Goal: Task Accomplishment & Management: Manage account settings

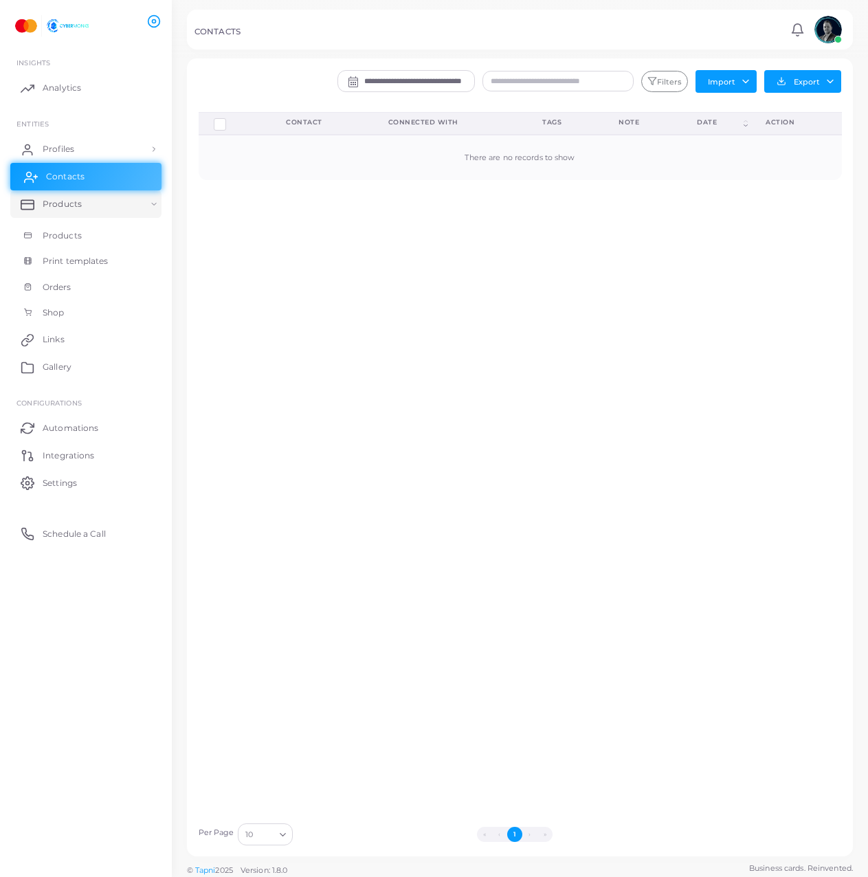
click at [83, 167] on link "Contacts" at bounding box center [85, 177] width 151 height 28
click at [75, 196] on link "Products" at bounding box center [85, 204] width 151 height 28
click at [91, 210] on link "Products" at bounding box center [85, 204] width 151 height 28
click at [91, 234] on link "Products" at bounding box center [85, 236] width 151 height 26
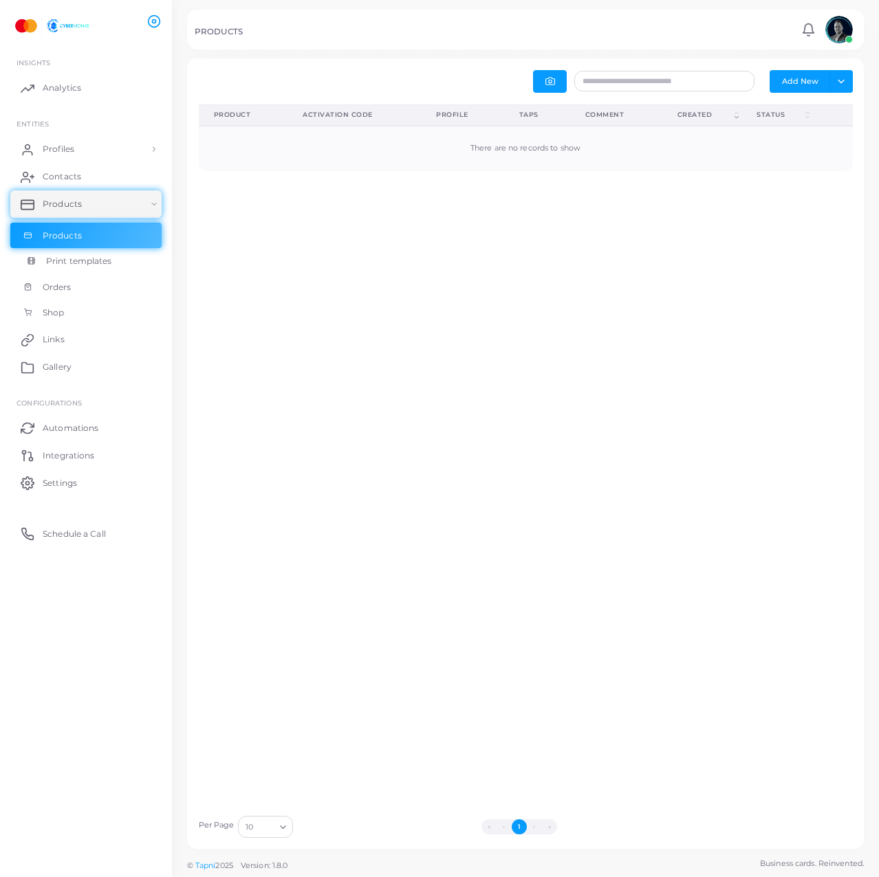
click at [83, 258] on span "Print templates" at bounding box center [79, 261] width 66 height 12
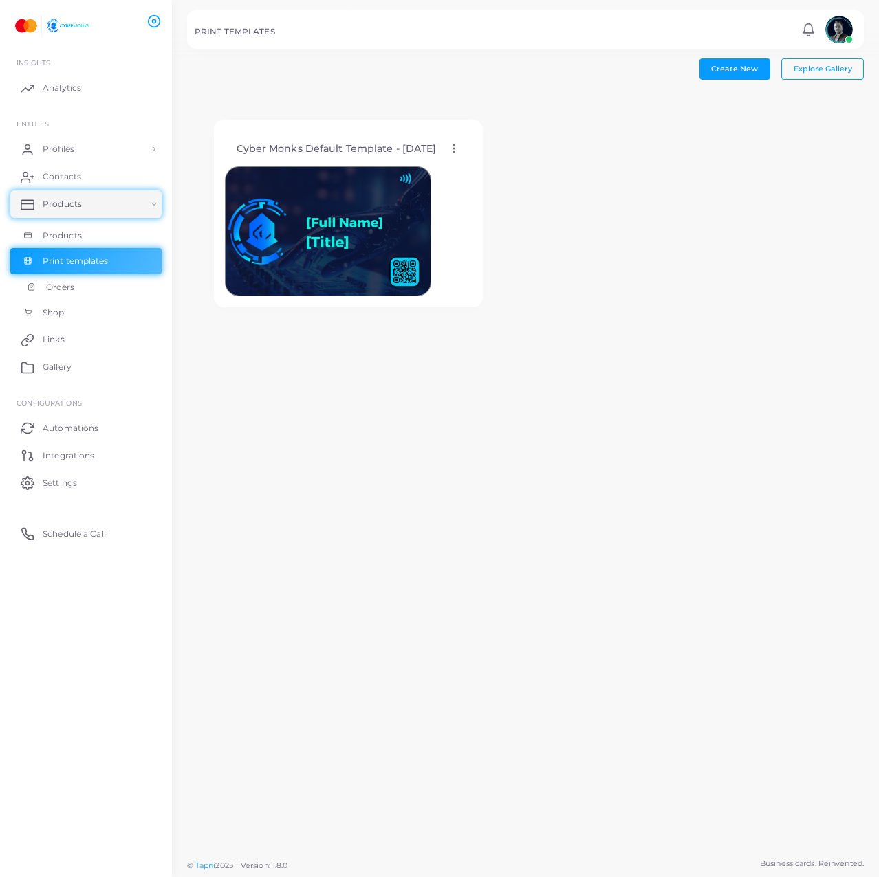
click at [50, 287] on span "Orders" at bounding box center [60, 287] width 29 height 12
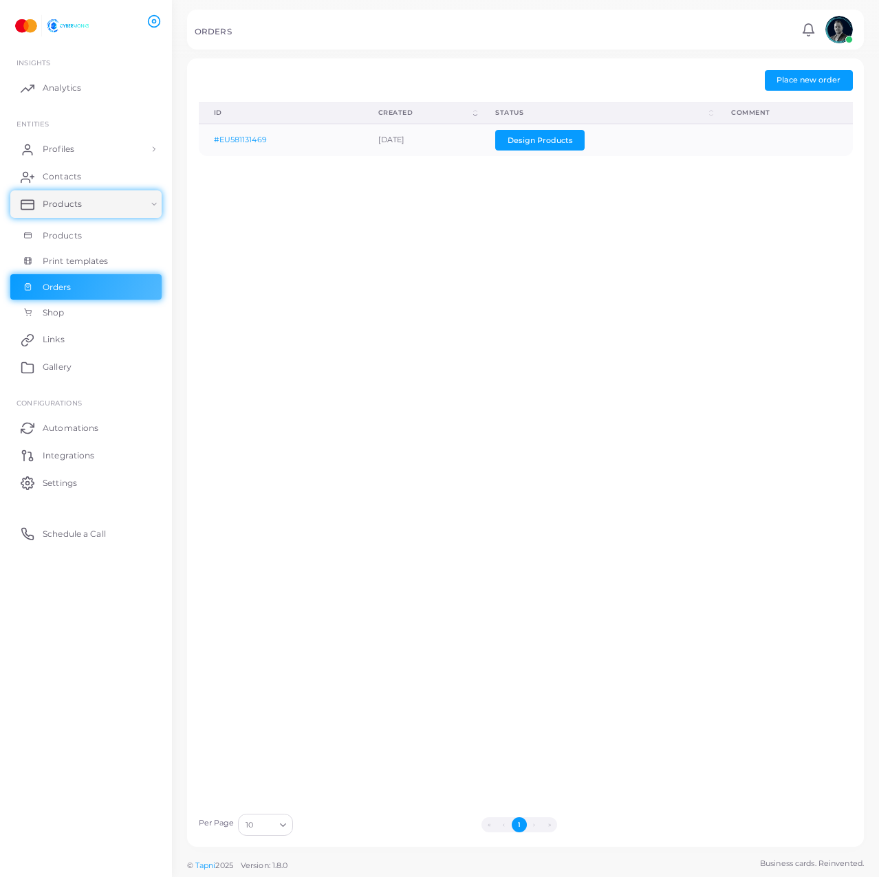
click at [351, 385] on div "ID (Click to clear sorting) Created (Click to sort Ascending) Status (Click to …" at bounding box center [525, 454] width 669 height 704
click at [94, 323] on link "Shop" at bounding box center [85, 313] width 151 height 26
click at [93, 371] on link "Gallery" at bounding box center [85, 367] width 151 height 28
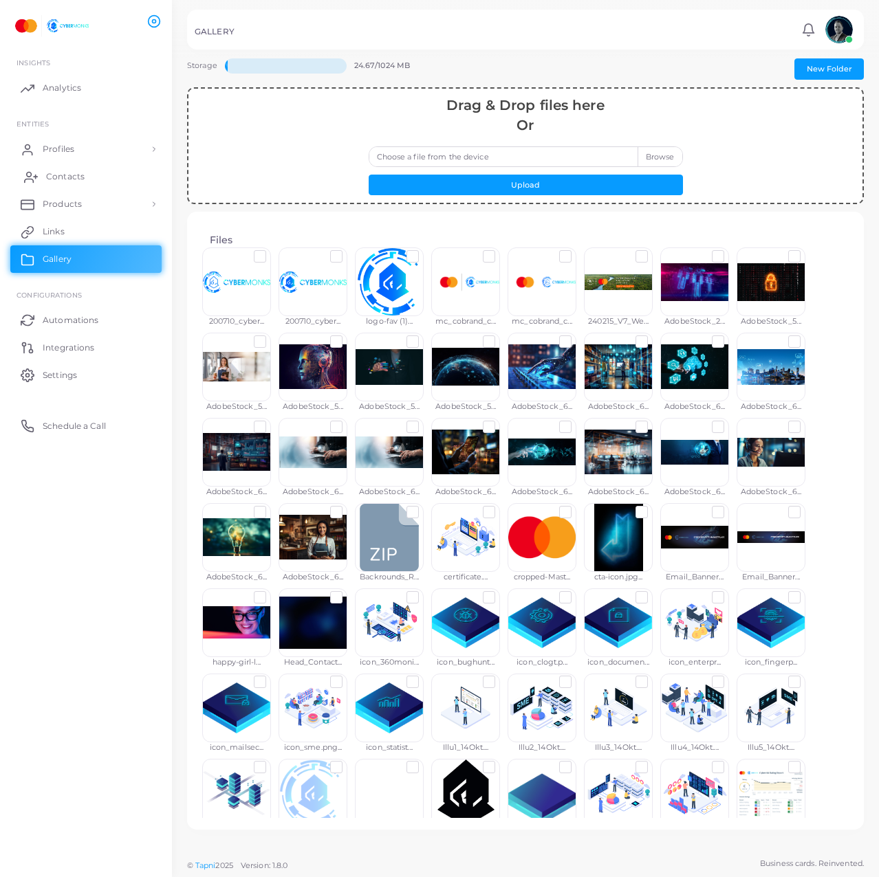
click at [77, 171] on span "Contacts" at bounding box center [65, 177] width 39 height 12
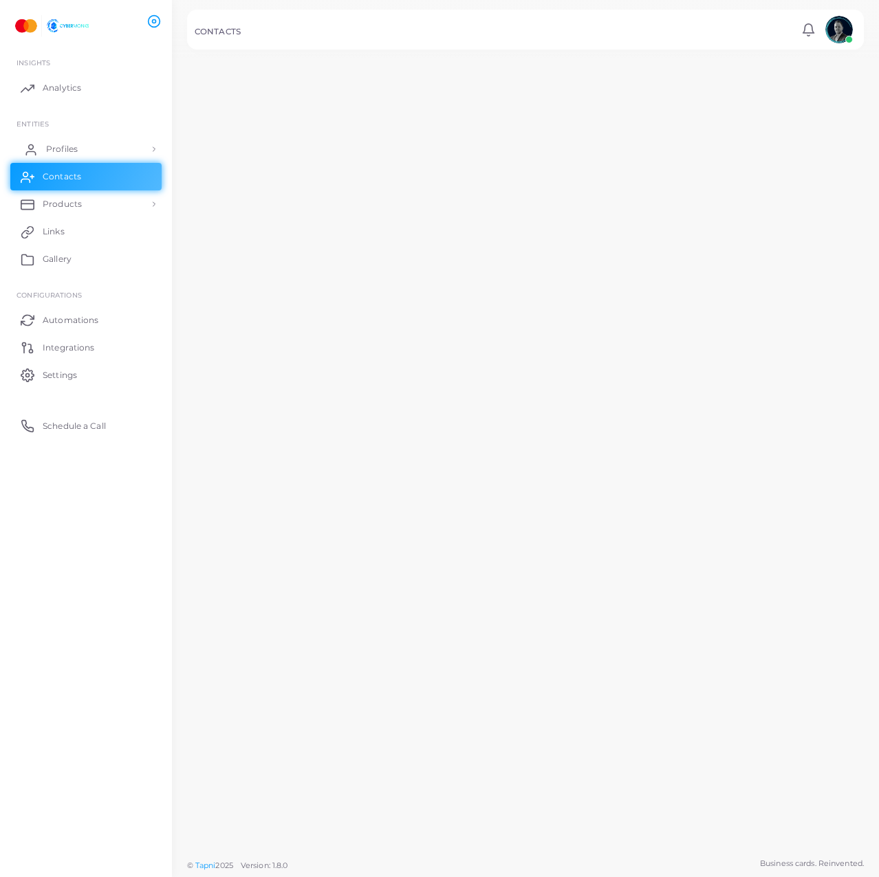
click at [73, 144] on span "Profiles" at bounding box center [62, 149] width 32 height 12
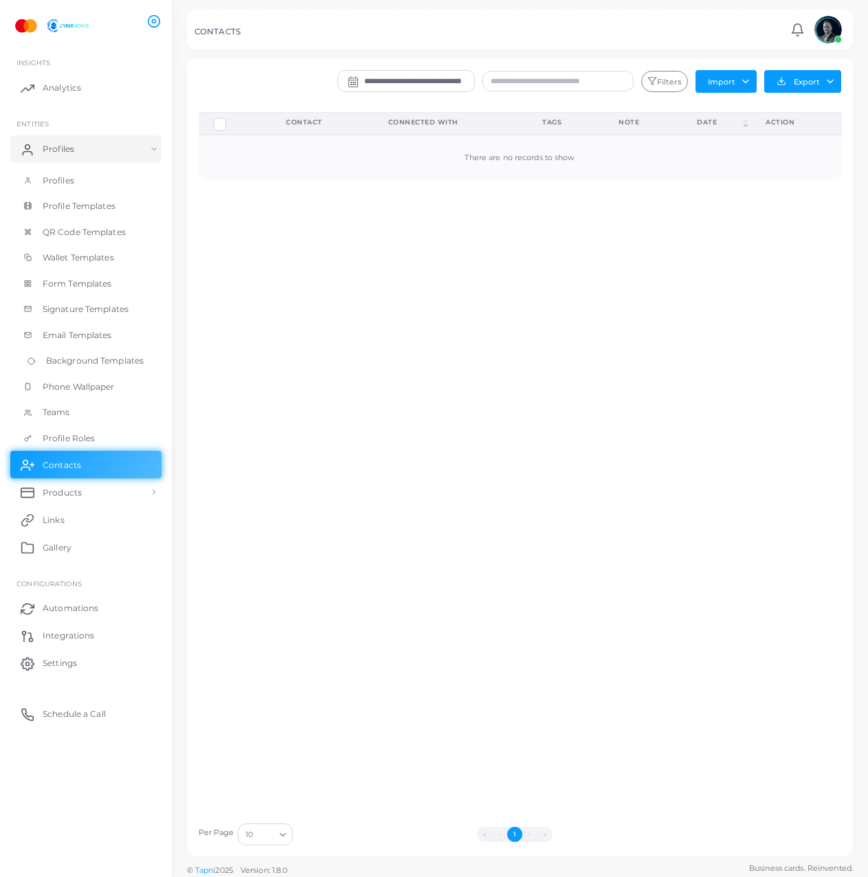
click at [122, 360] on span "Background Templates" at bounding box center [95, 361] width 98 height 12
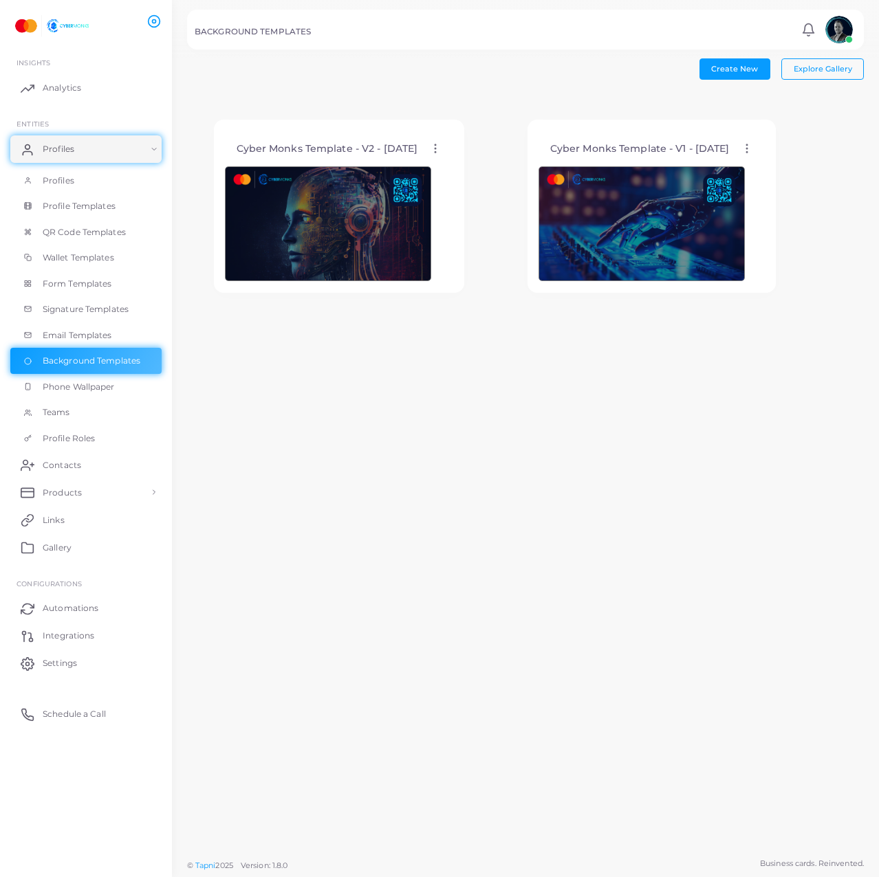
click at [443, 159] on div "Cyber Monks Template - V2 - [DATE] Edit Template Assign template Duplicate Temp…" at bounding box center [339, 148] width 228 height 35
click at [441, 149] on icon at bounding box center [435, 148] width 12 height 12
click at [419, 346] on div "Create New Explore Gallery Cyber Monks Template - V2 - [DATE] Edit Template Ass…" at bounding box center [525, 426] width 707 height 852
drag, startPoint x: 65, startPoint y: 362, endPoint x: 50, endPoint y: 358, distance: 15.7
click at [50, 358] on span "Background Templates" at bounding box center [95, 361] width 98 height 12
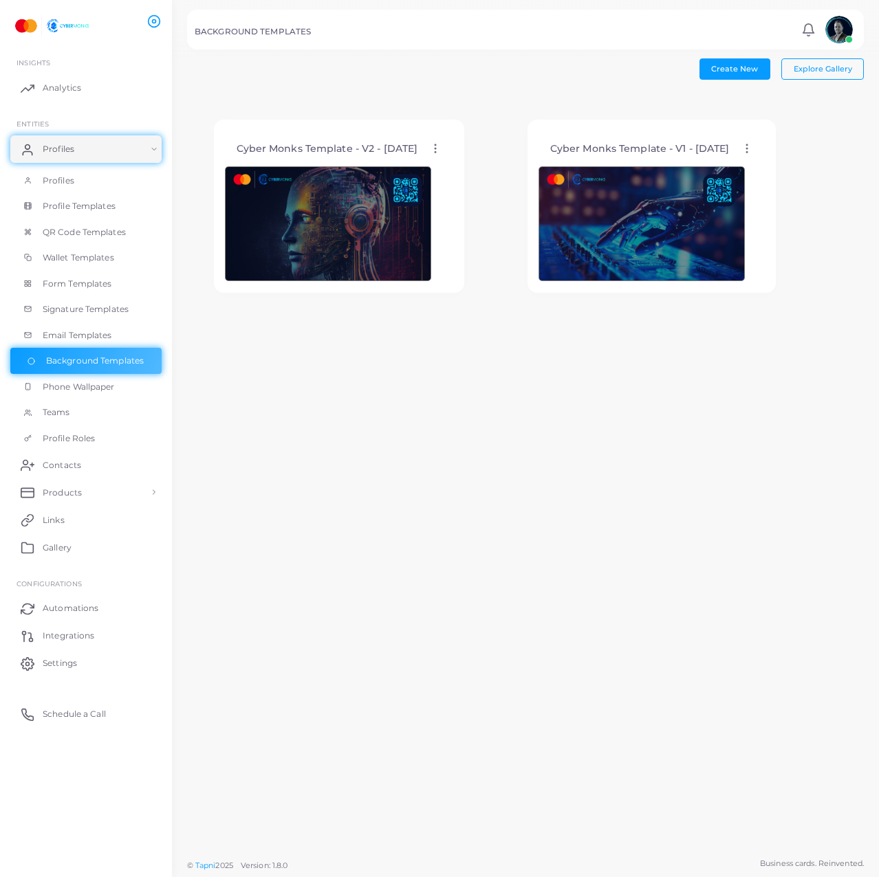
click at [50, 358] on span "Background Templates" at bounding box center [95, 361] width 98 height 12
click at [62, 180] on span "Profiles" at bounding box center [62, 181] width 32 height 12
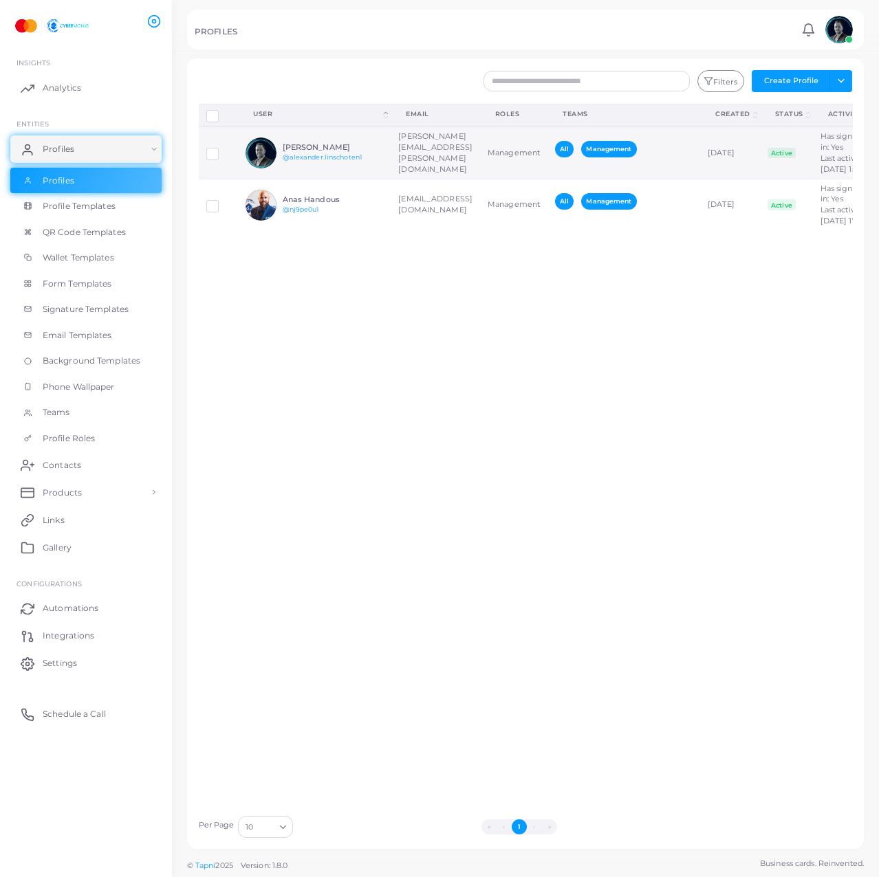
click at [391, 179] on td "[PERSON_NAME][EMAIL_ADDRESS][PERSON_NAME][DOMAIN_NAME]" at bounding box center [435, 153] width 89 height 52
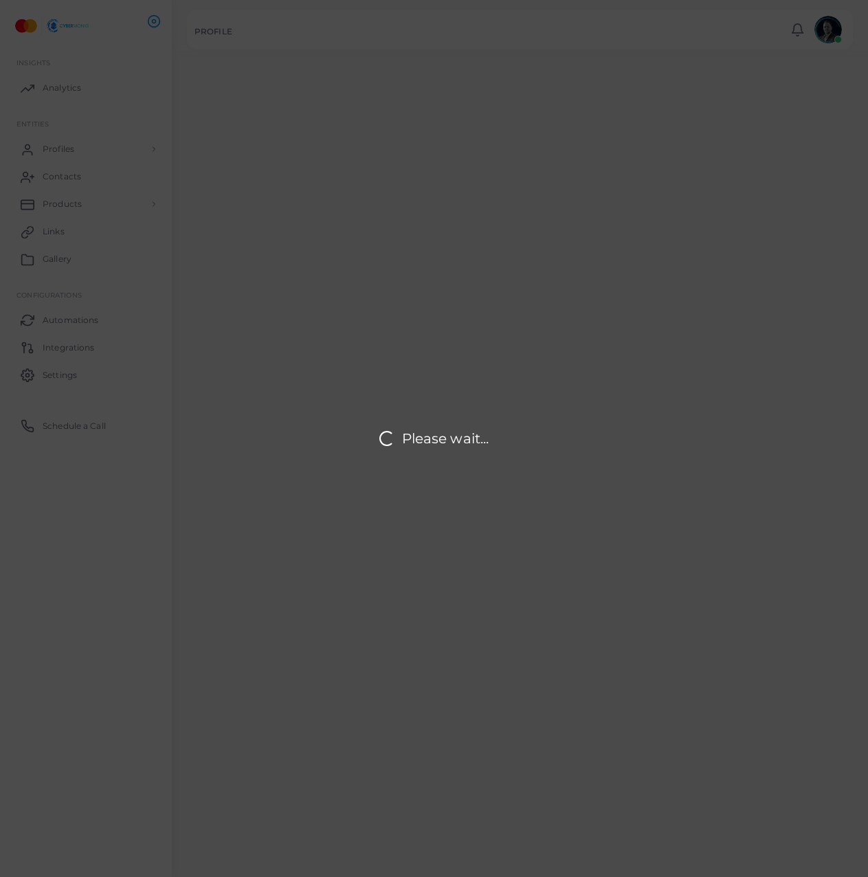
type input "**********"
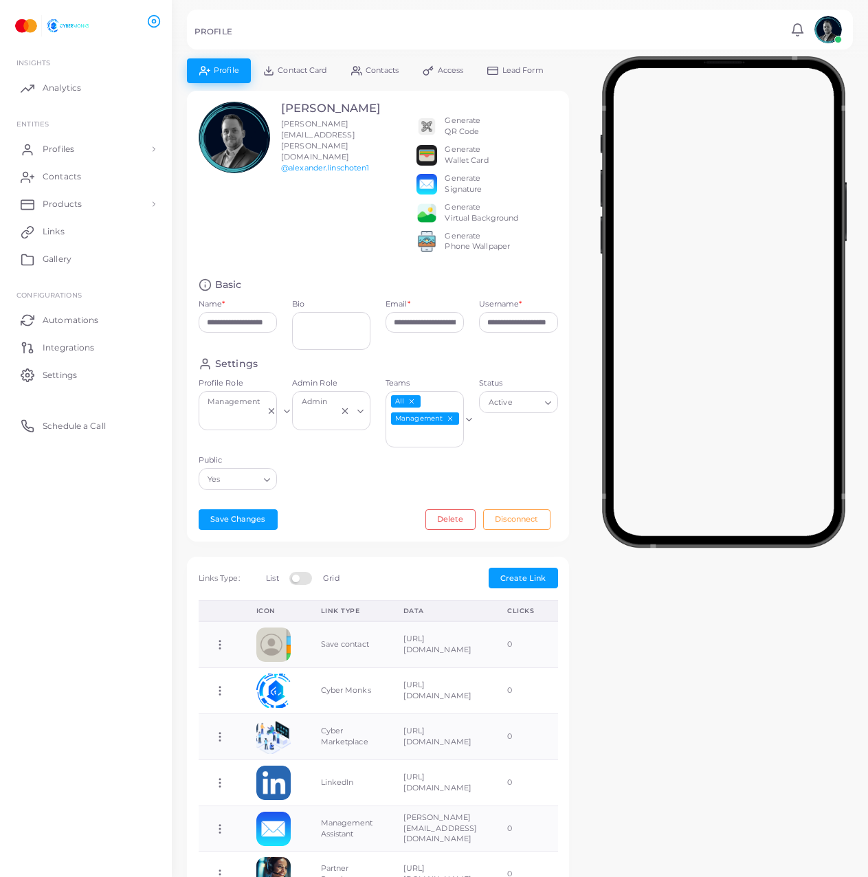
click at [451, 224] on div "Generate Virtual Background" at bounding box center [482, 213] width 74 height 22
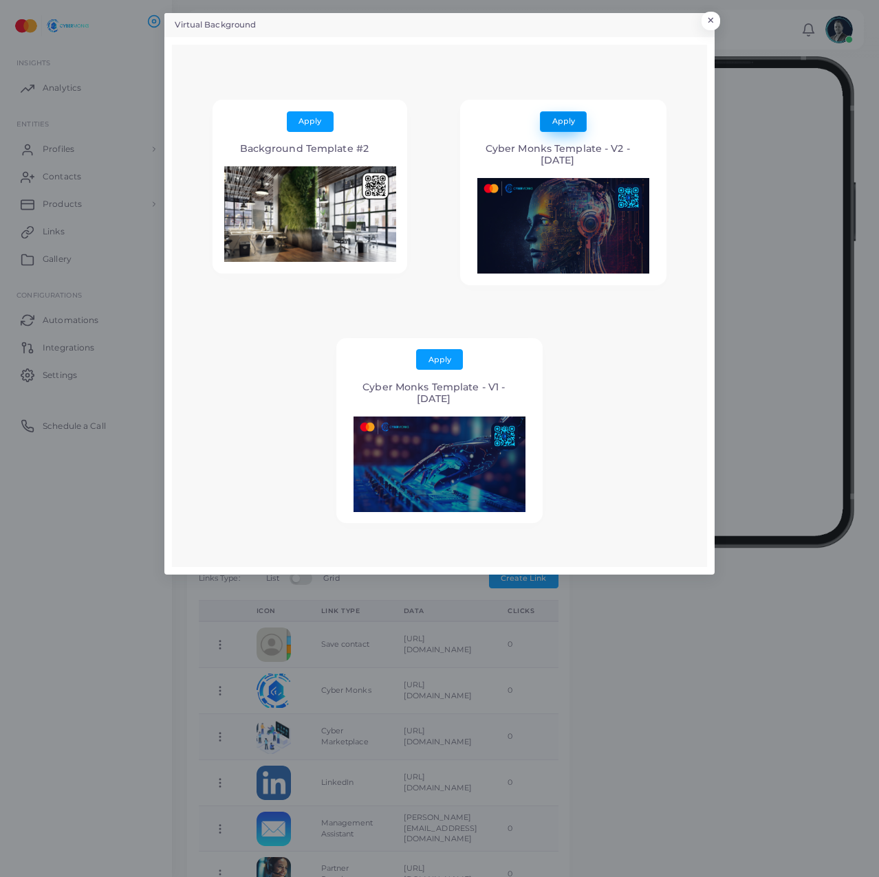
click at [558, 119] on span "Apply" at bounding box center [563, 121] width 23 height 10
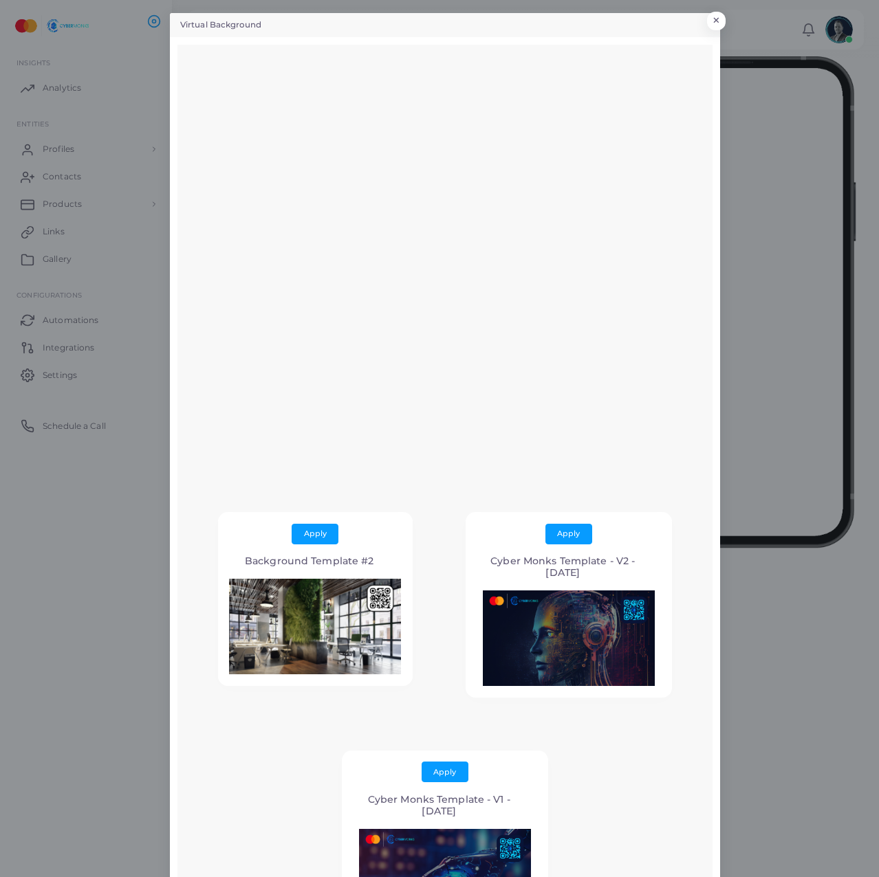
click at [715, 31] on div "Virtual Background × Apply Background Template #2 Apply Cyber Monks Template - …" at bounding box center [439, 438] width 879 height 877
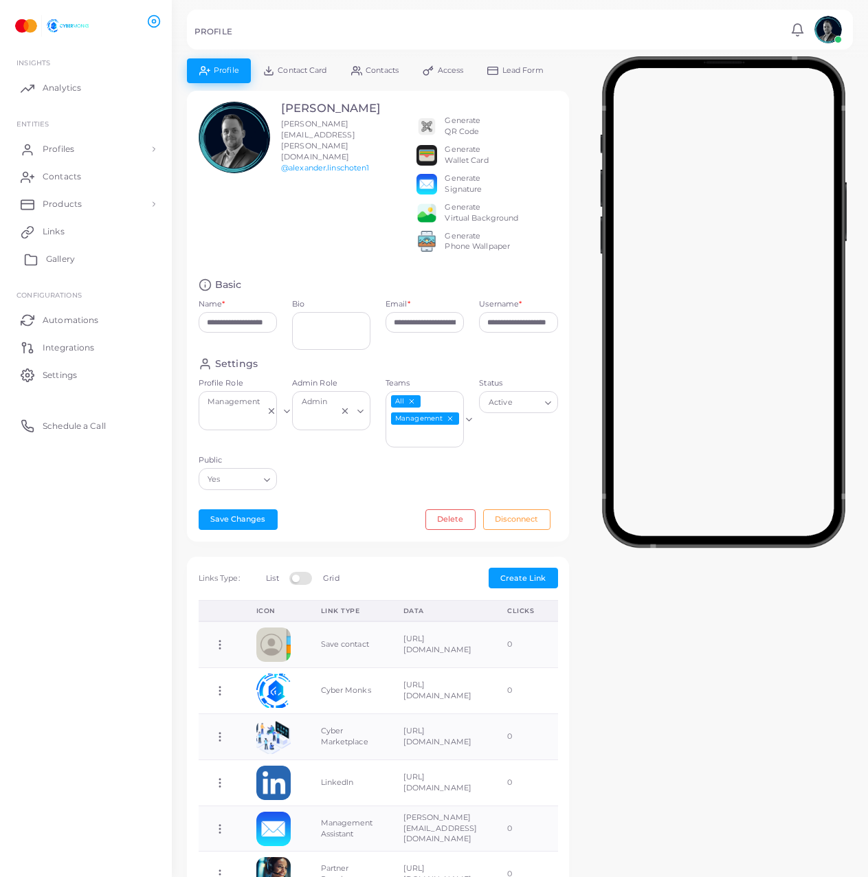
click at [80, 250] on link "Gallery" at bounding box center [85, 259] width 151 height 28
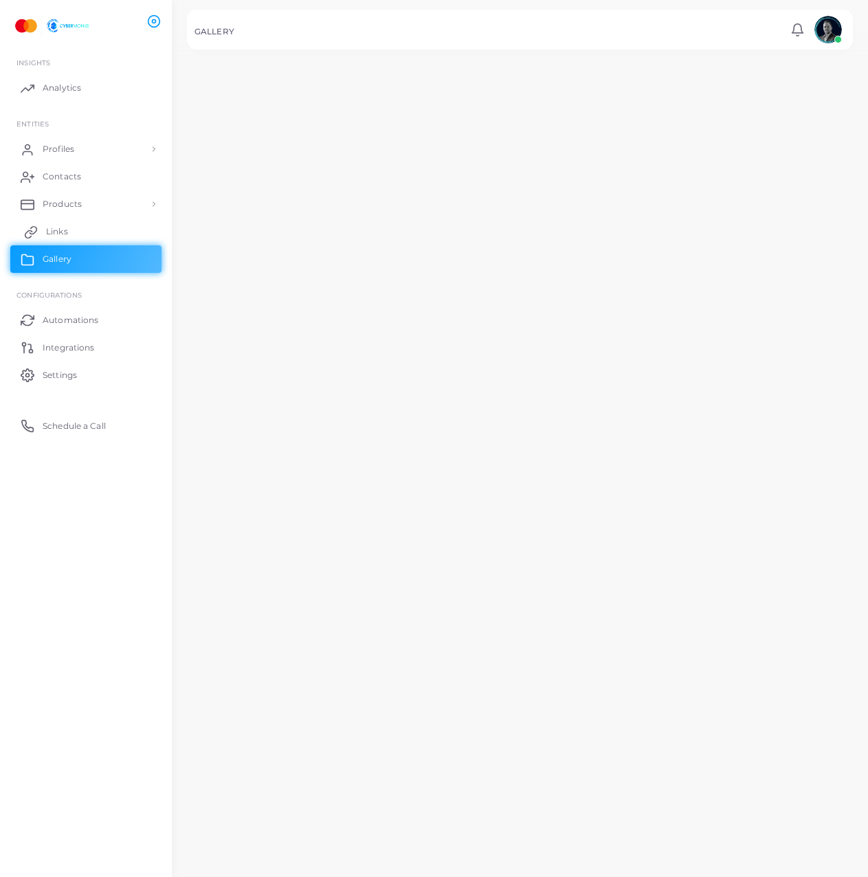
click at [80, 240] on link "Links" at bounding box center [85, 232] width 151 height 28
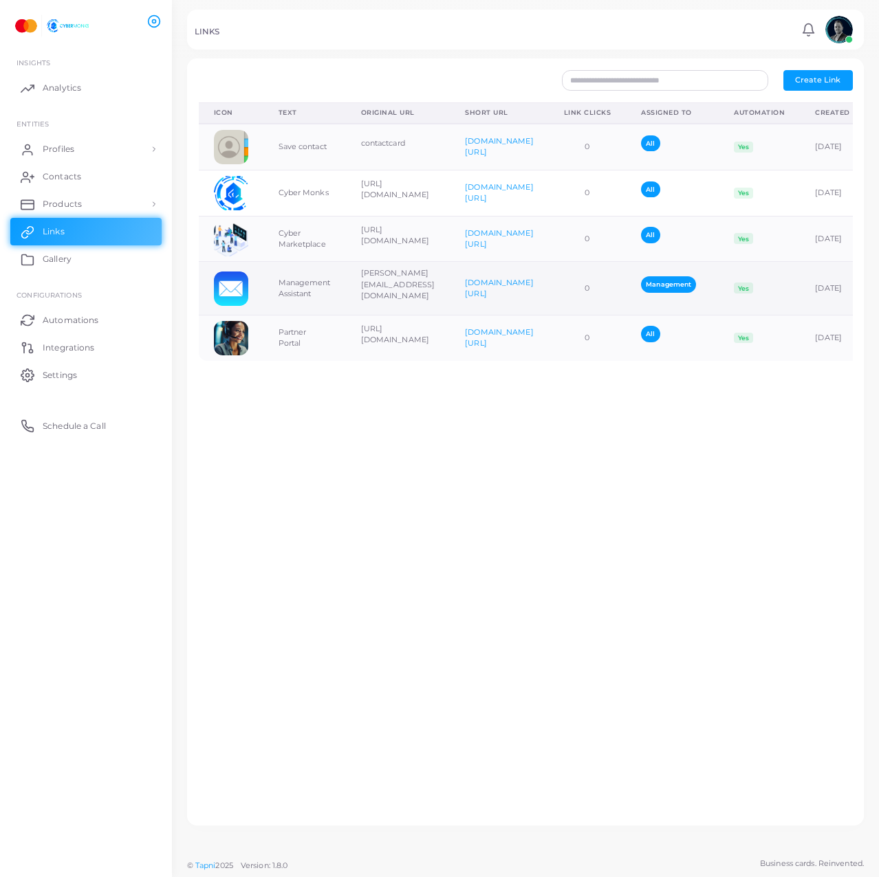
click at [346, 292] on td "[PERSON_NAME][EMAIL_ADDRESS][DOMAIN_NAME]" at bounding box center [398, 288] width 105 height 53
click at [824, 282] on td "[DATE]" at bounding box center [832, 288] width 65 height 53
click at [357, 271] on td "[PERSON_NAME][EMAIL_ADDRESS][DOMAIN_NAME]" at bounding box center [398, 288] width 105 height 53
click at [276, 284] on td "Management Assistant" at bounding box center [304, 288] width 83 height 53
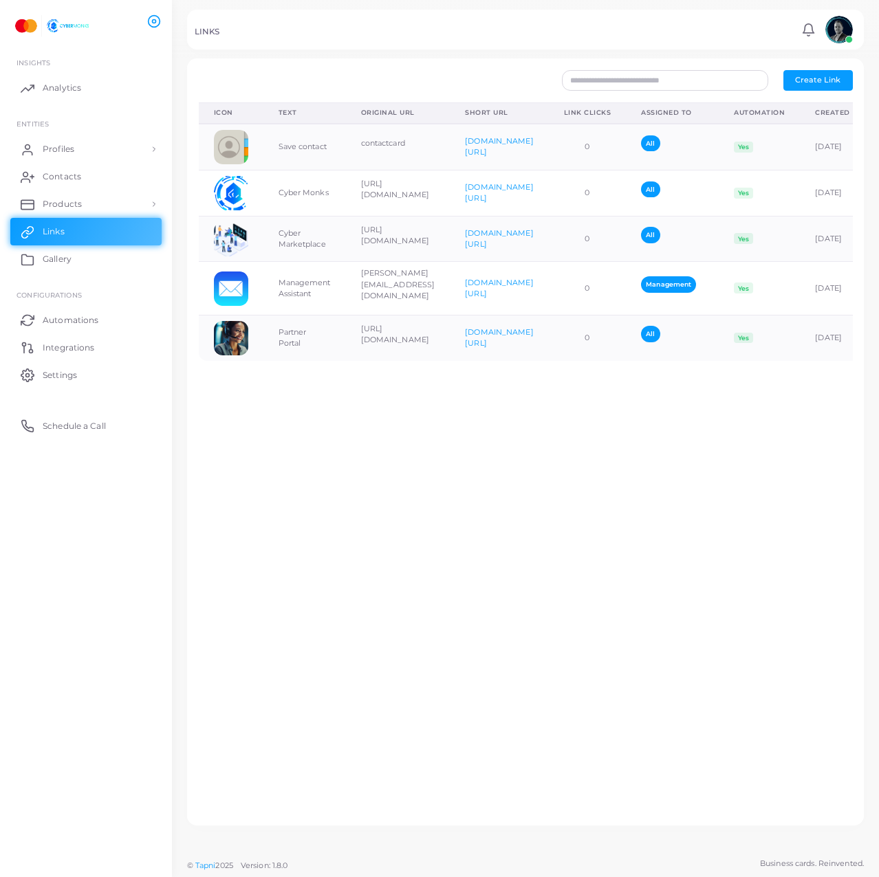
scroll to position [0, 120]
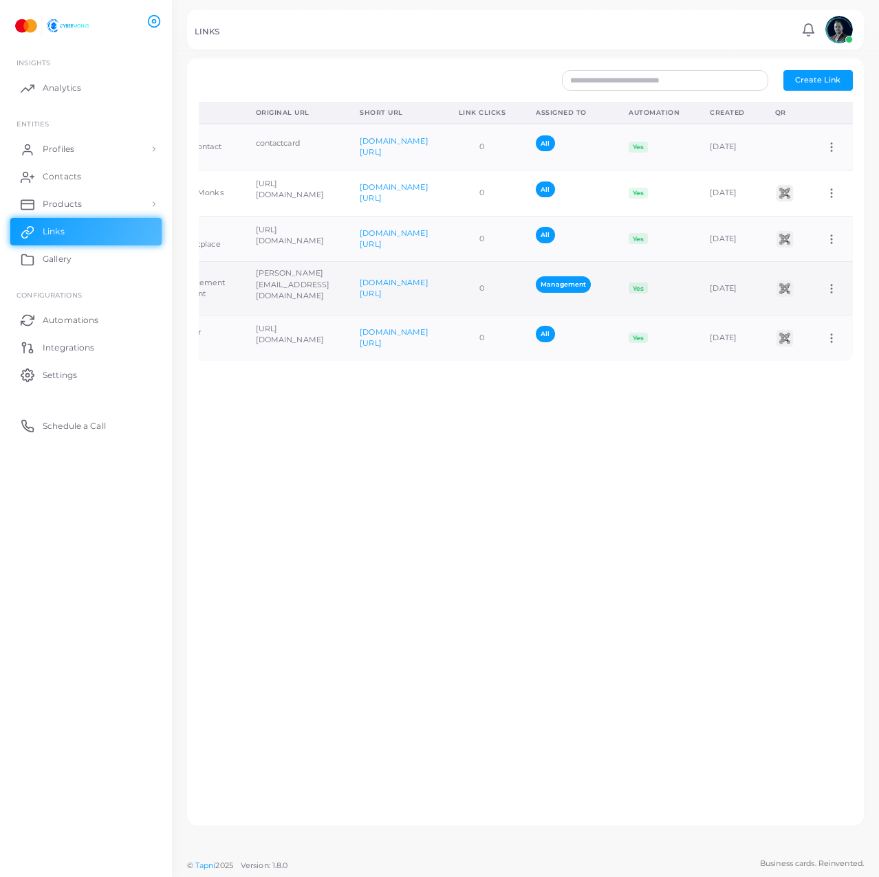
click at [825, 284] on icon at bounding box center [831, 289] width 12 height 12
click at [796, 297] on span "Assign to Team" at bounding box center [820, 301] width 58 height 11
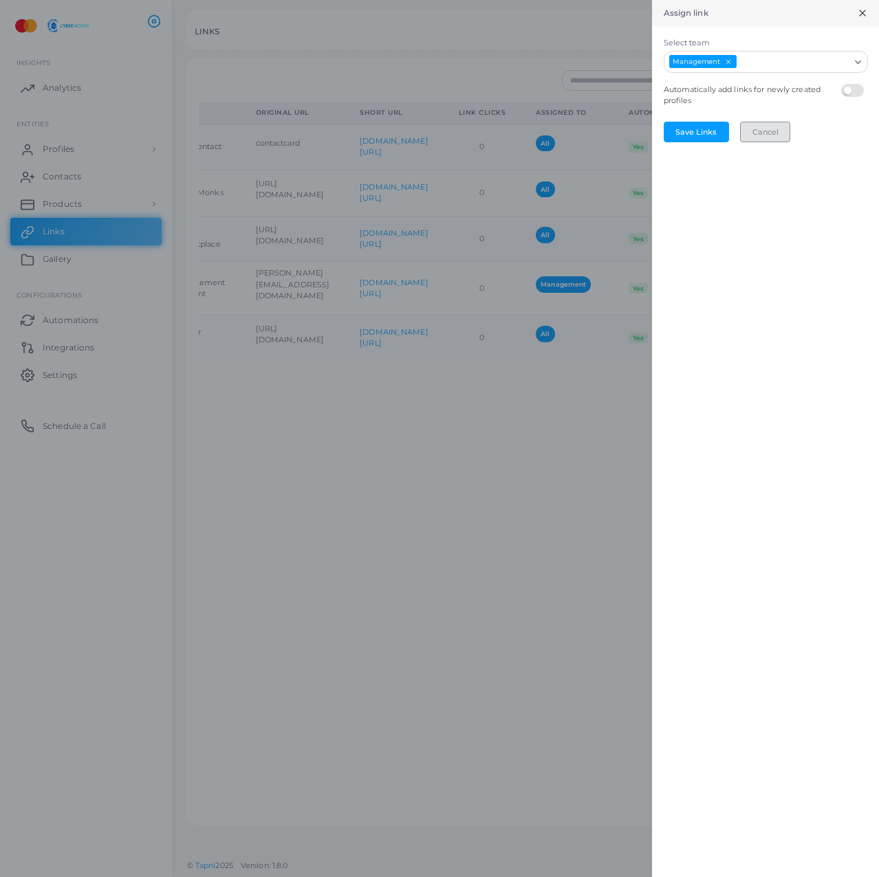
click at [757, 131] on button "Cancel" at bounding box center [765, 132] width 50 height 21
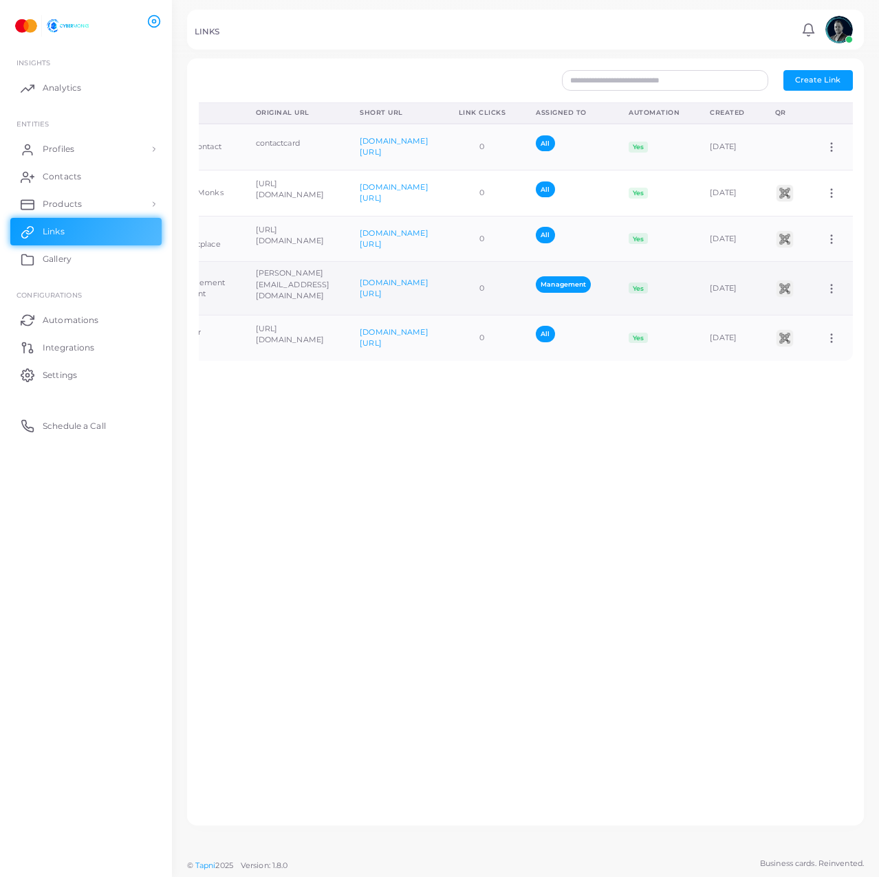
click at [823, 278] on td "Assign to Team Edit Link Delete Link" at bounding box center [831, 288] width 43 height 53
click at [825, 283] on icon at bounding box center [831, 289] width 12 height 12
click at [814, 314] on span "Edit Link" at bounding box center [807, 319] width 33 height 11
type input "**********"
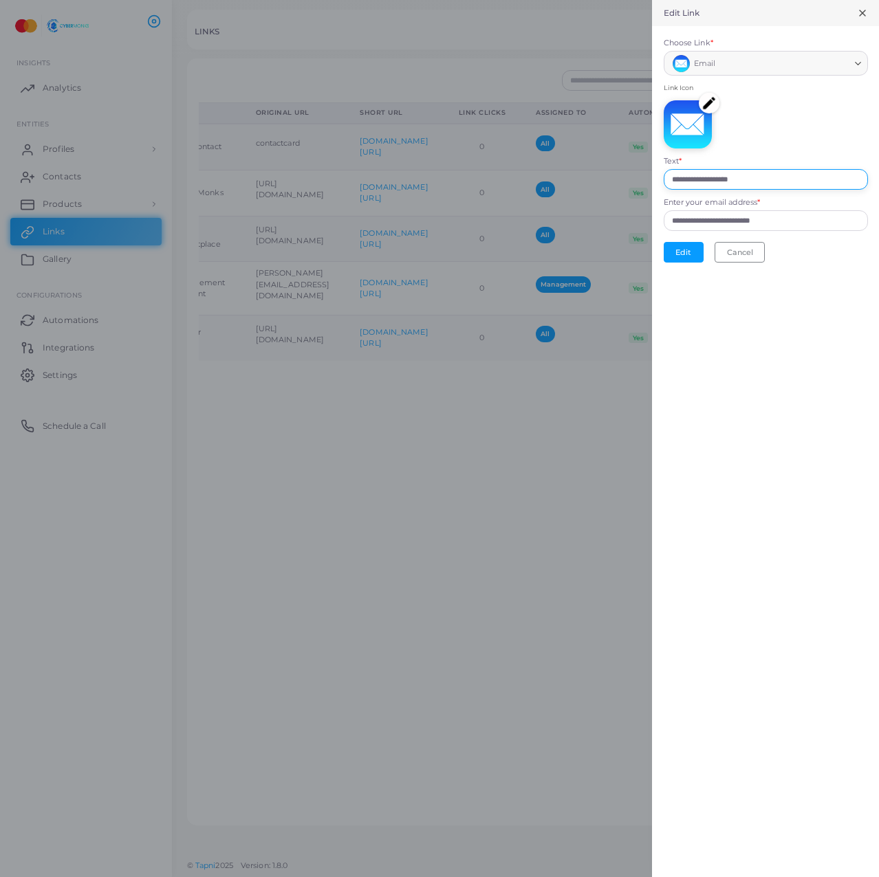
click at [717, 182] on input "**********" at bounding box center [766, 179] width 204 height 21
type input "**********"
click at [759, 343] on div "**********" at bounding box center [765, 438] width 227 height 877
click at [716, 98] on img at bounding box center [709, 103] width 21 height 21
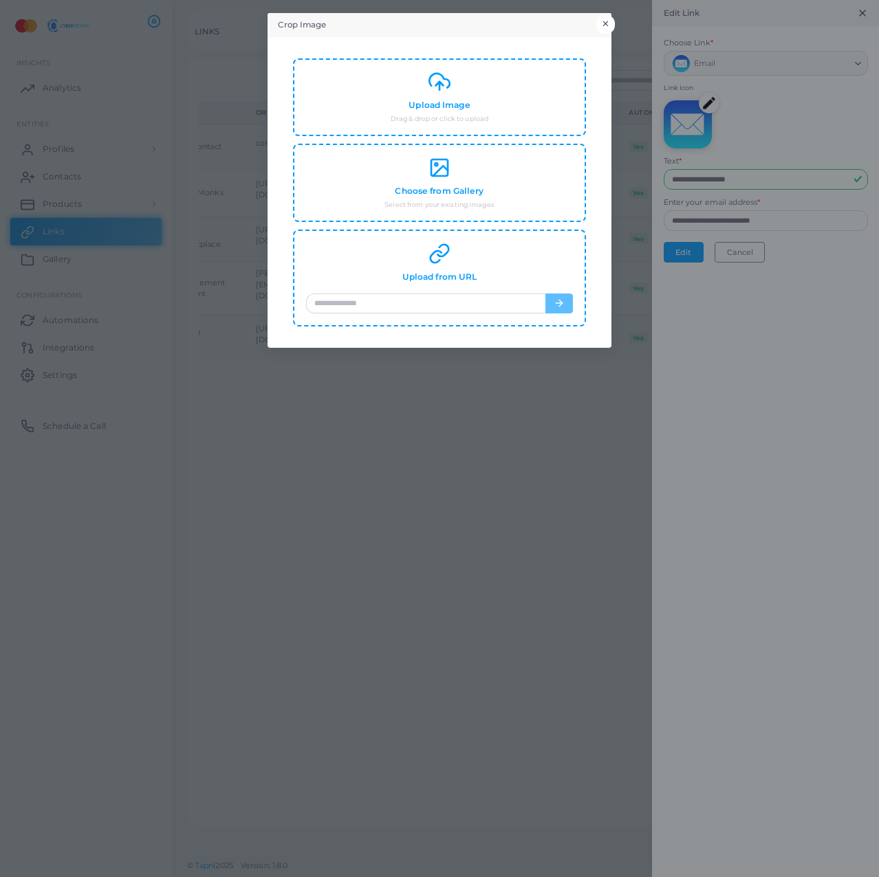
click at [604, 17] on button "×" at bounding box center [605, 24] width 19 height 18
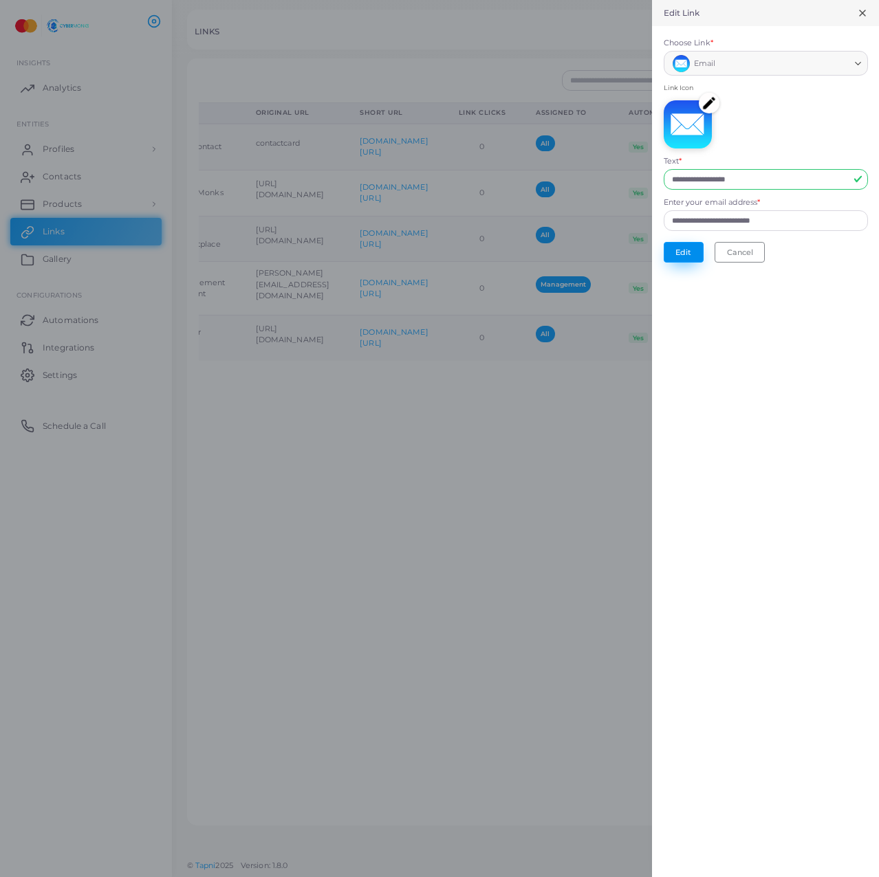
click at [679, 252] on button "Edit" at bounding box center [684, 252] width 40 height 21
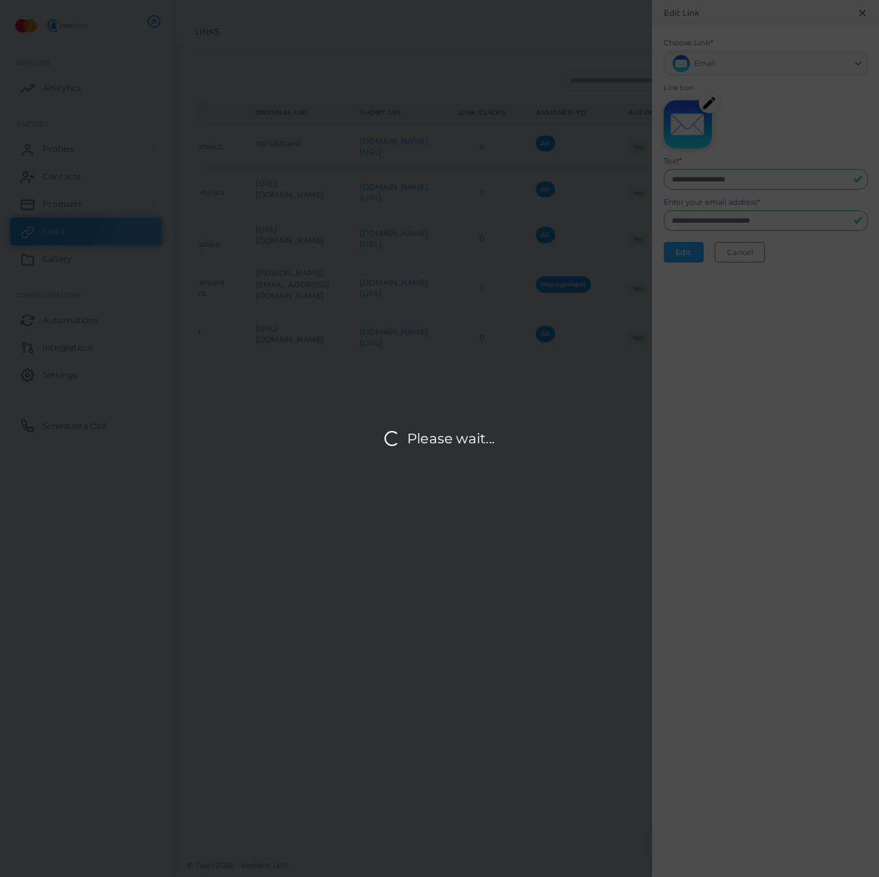
scroll to position [0, 116]
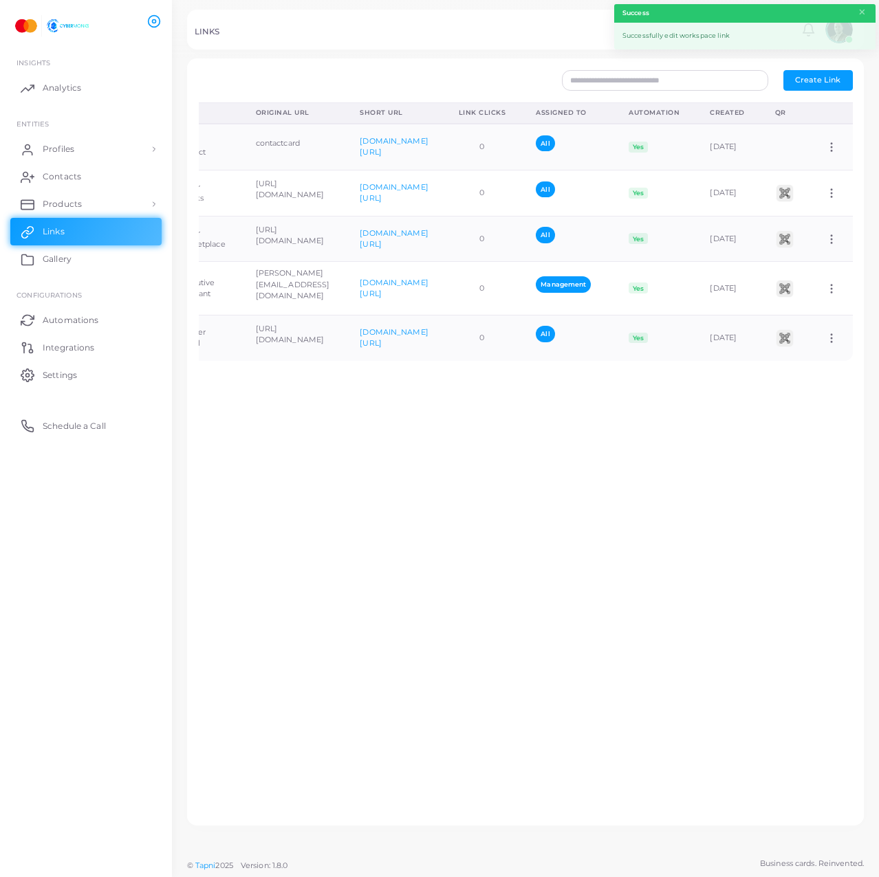
click at [536, 490] on div "Icon Text Original URL Short URL Link Clicks Assigned To Automation Created QR …" at bounding box center [525, 458] width 669 height 712
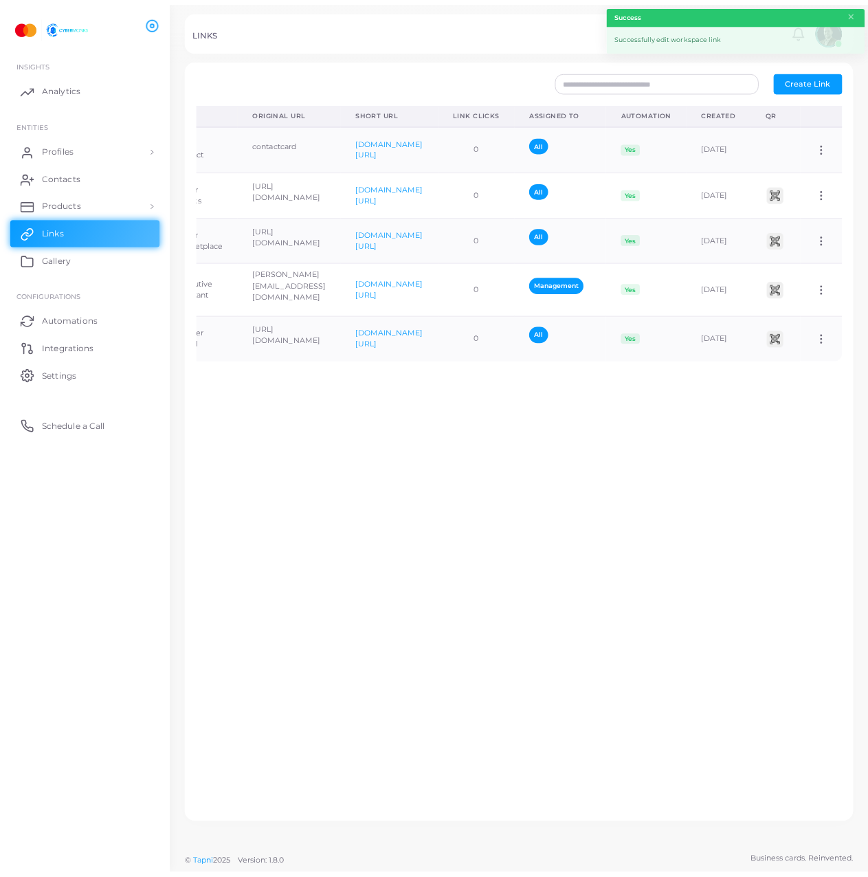
scroll to position [0, 0]
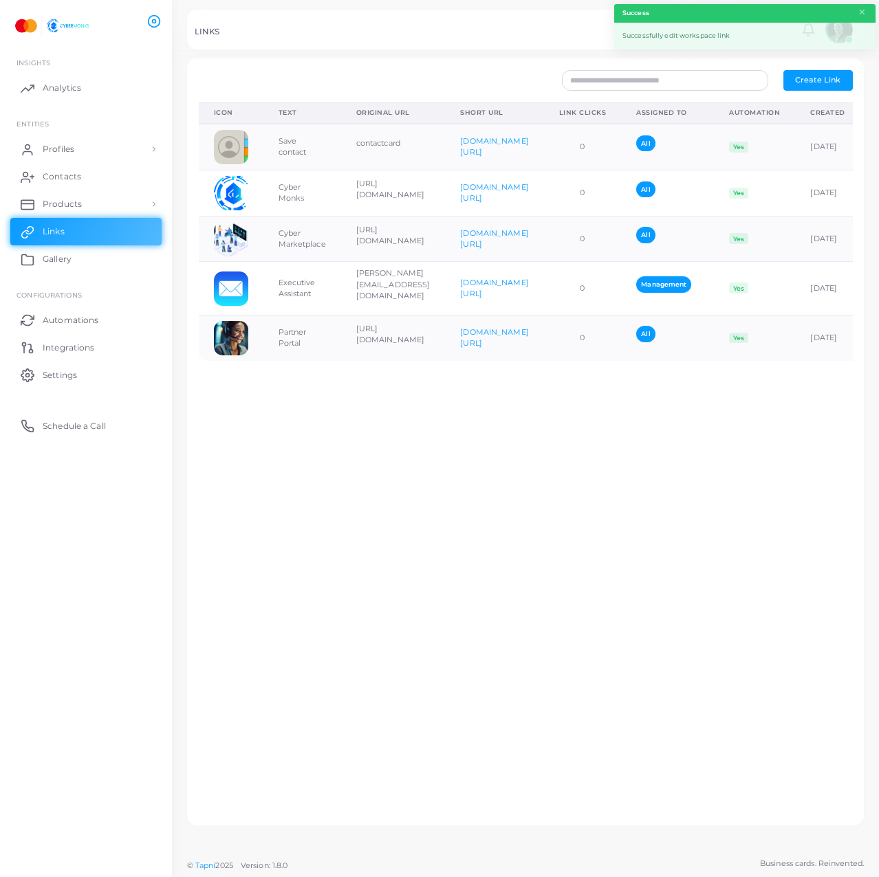
click at [323, 430] on div "Icon Text Original URL Short URL Link Clicks Assigned To Automation Created QR …" at bounding box center [525, 458] width 669 height 712
click at [426, 496] on div "Icon Text Original URL Short URL Link Clicks Assigned To Automation Created QR …" at bounding box center [525, 458] width 669 height 712
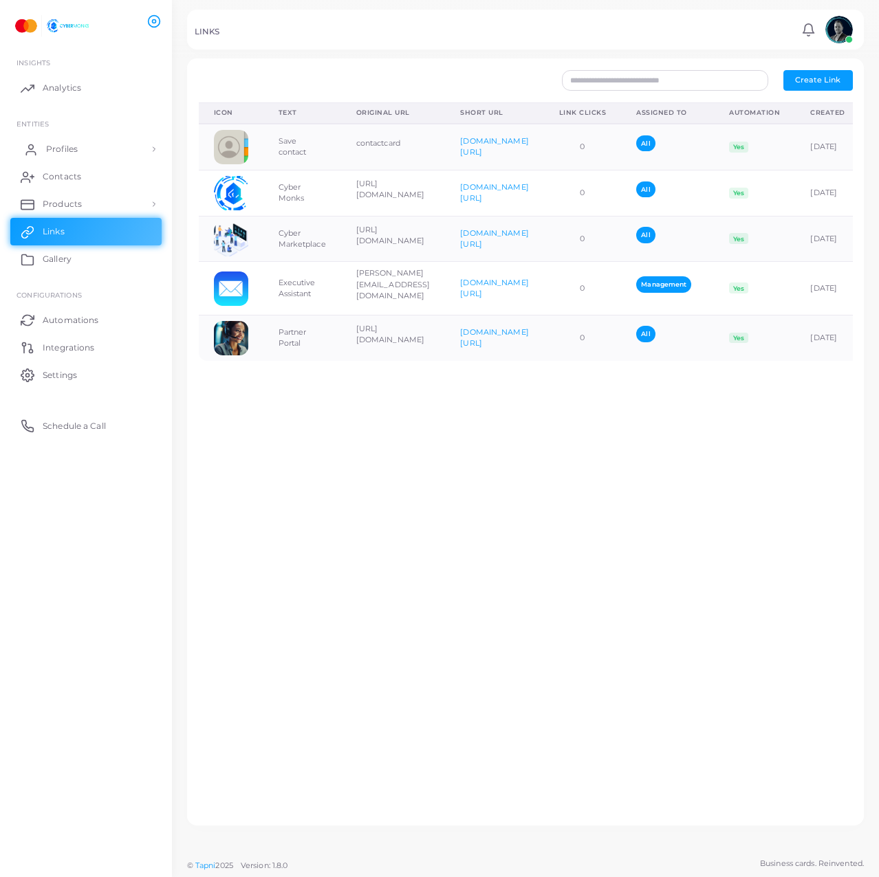
click at [63, 144] on span "Profiles" at bounding box center [62, 149] width 32 height 12
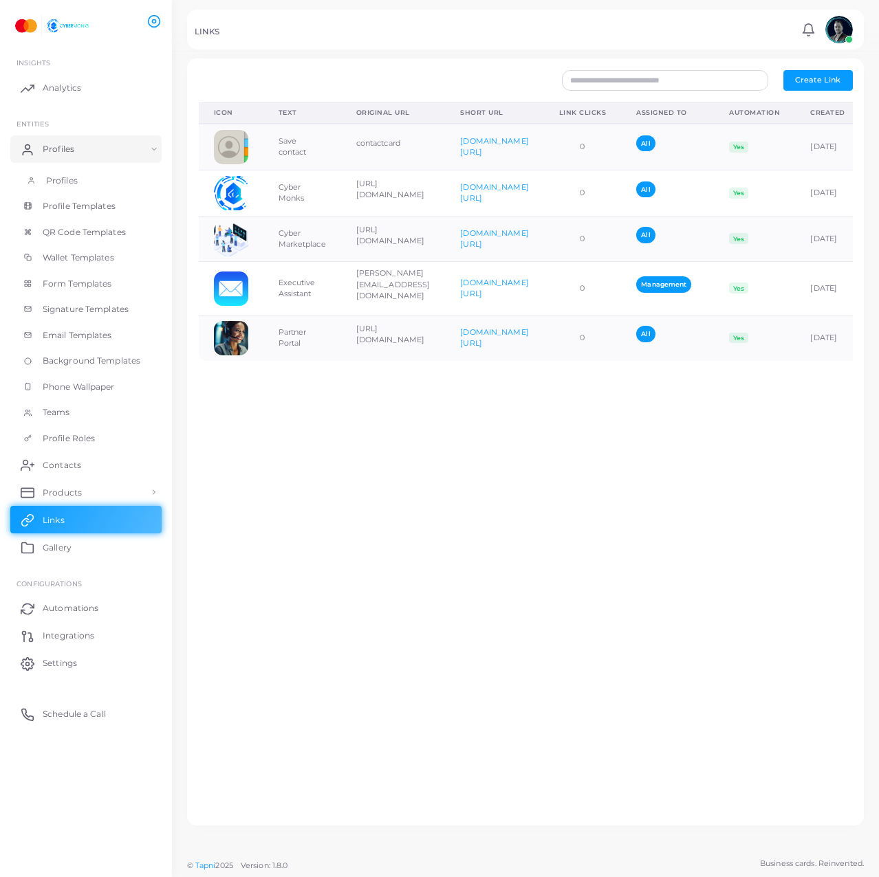
click at [89, 182] on link "Profiles" at bounding box center [85, 181] width 151 height 26
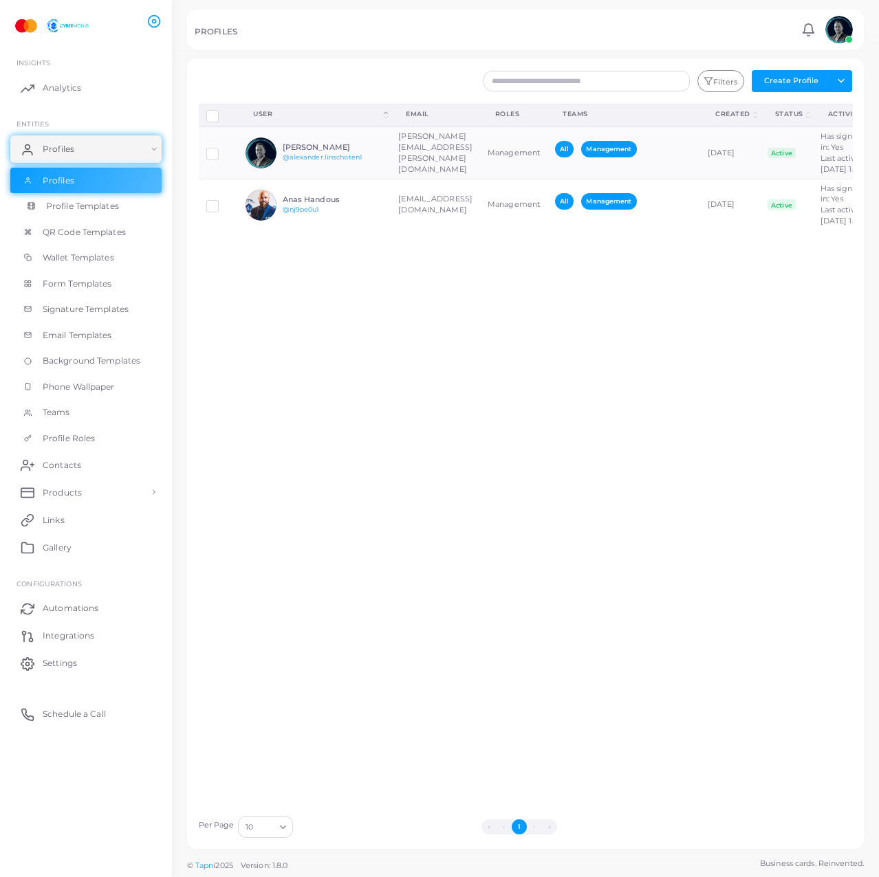
click at [120, 206] on link "Profile Templates" at bounding box center [85, 206] width 151 height 26
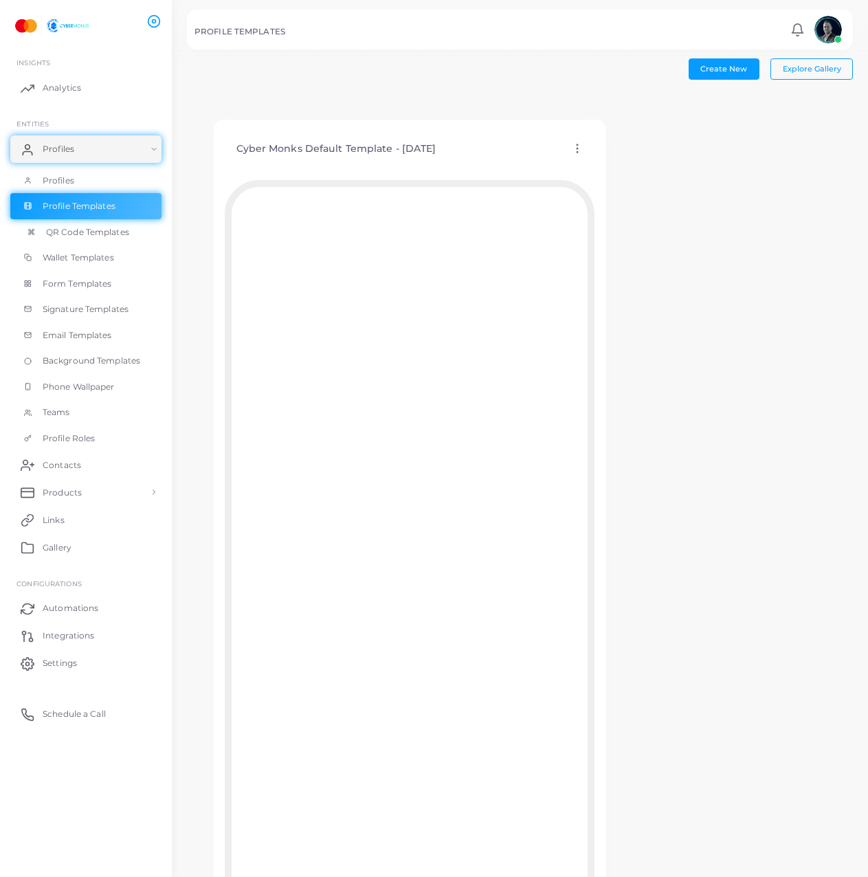
click at [131, 241] on link "QR Code Templates" at bounding box center [85, 232] width 151 height 26
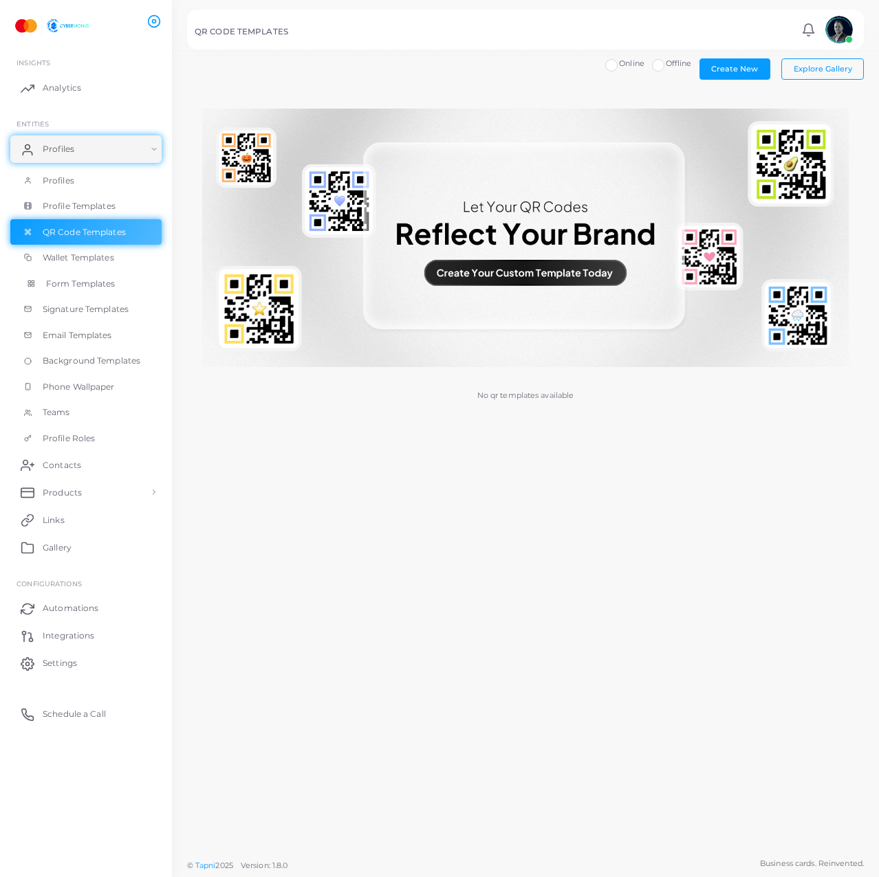
click at [113, 295] on link "Form Templates" at bounding box center [85, 284] width 151 height 26
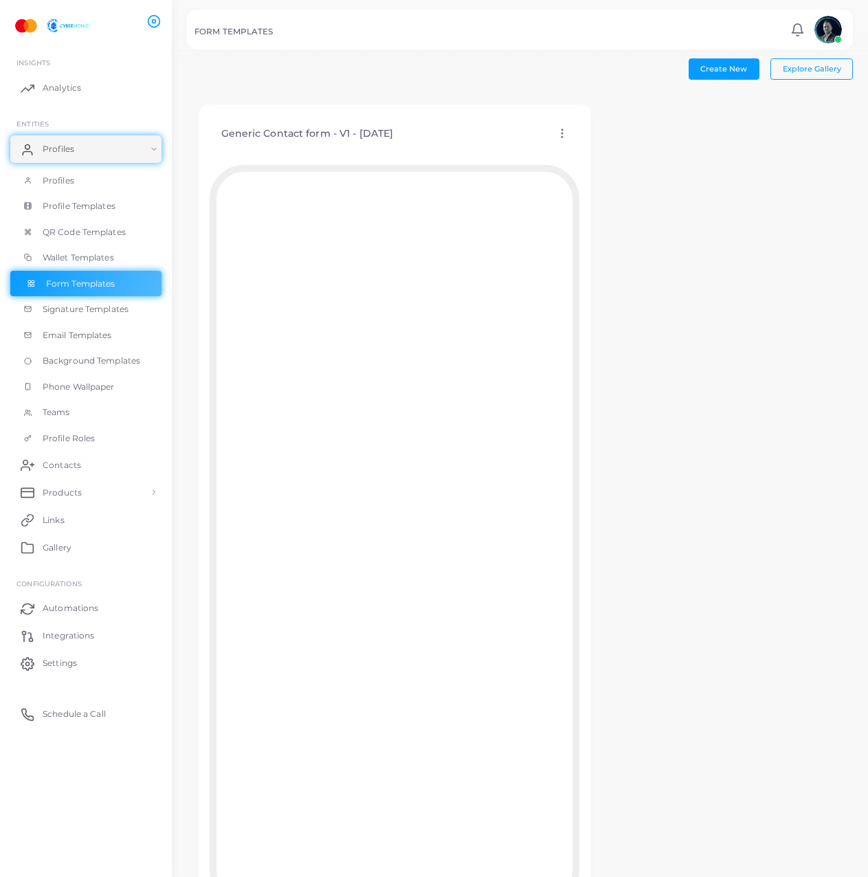
click at [126, 281] on link "Form Templates" at bounding box center [85, 284] width 151 height 26
